Goal: Information Seeking & Learning: Learn about a topic

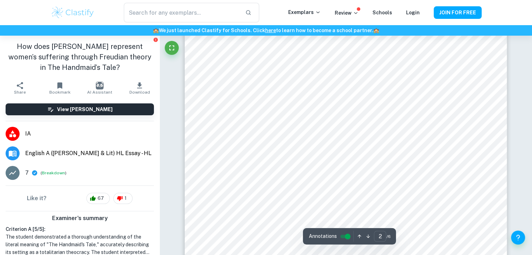
scroll to position [491, 0]
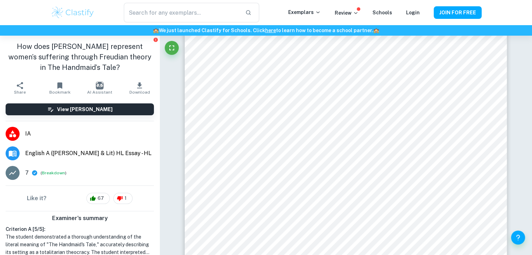
type input "1"
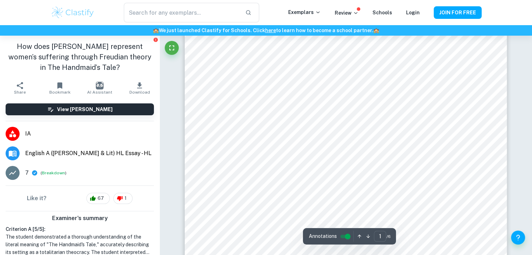
scroll to position [180, 0]
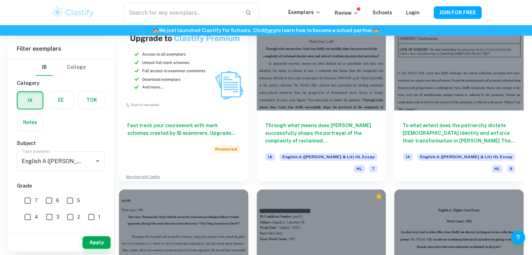
scroll to position [576, 0]
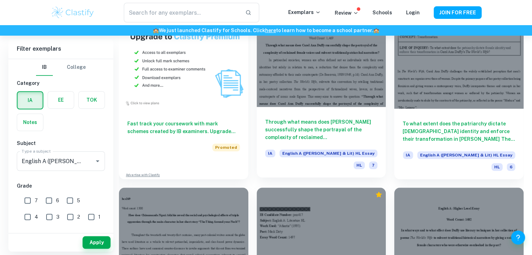
click at [300, 107] on div "Through what means does [PERSON_NAME] successfully shape the portrayal of the c…" at bounding box center [321, 142] width 129 height 71
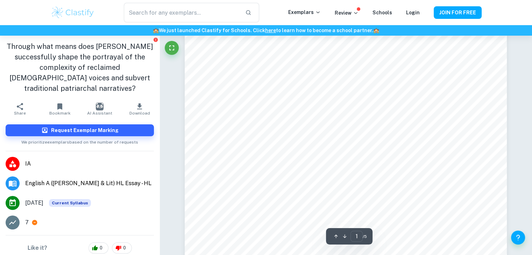
scroll to position [113, 0]
